Goal: Task Accomplishment & Management: Manage account settings

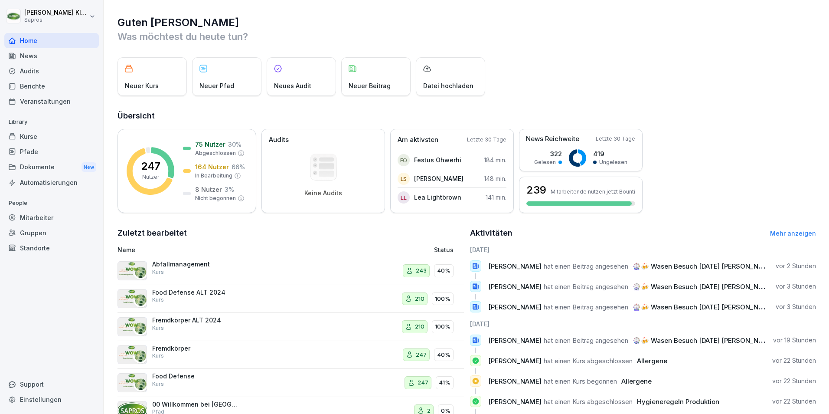
click at [37, 218] on div "Mitarbeiter" at bounding box center [51, 217] width 95 height 15
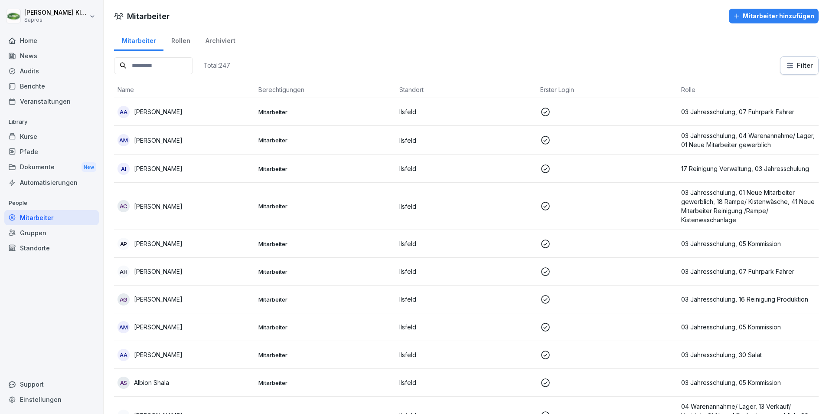
click at [138, 65] on input at bounding box center [153, 65] width 79 height 17
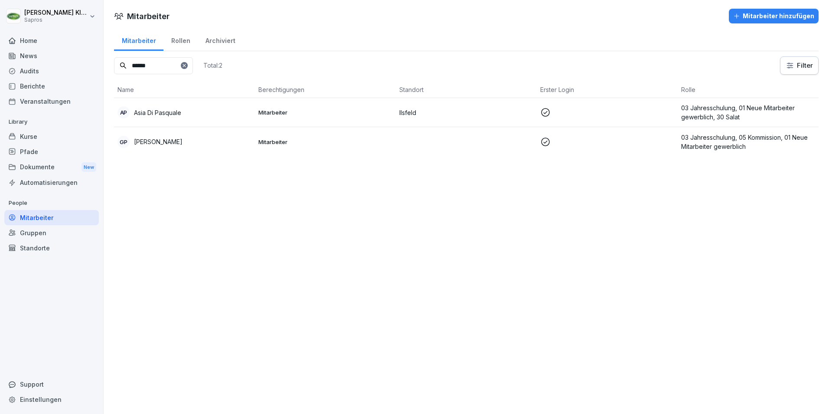
type input "******"
click at [170, 115] on p "Asia Di Pasquale" at bounding box center [157, 112] width 47 height 9
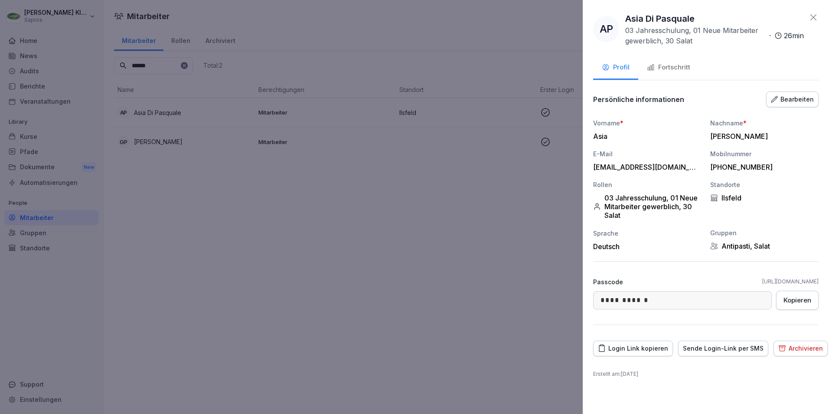
click at [665, 61] on button "Fortschritt" at bounding box center [668, 67] width 61 height 23
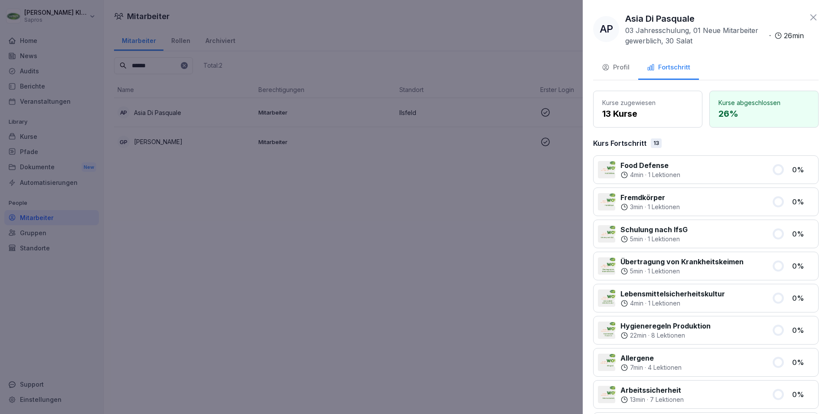
click at [685, 68] on div "Fortschritt" at bounding box center [668, 67] width 43 height 10
click at [809, 13] on icon at bounding box center [814, 17] width 10 height 10
